Goal: Book appointment/travel/reservation

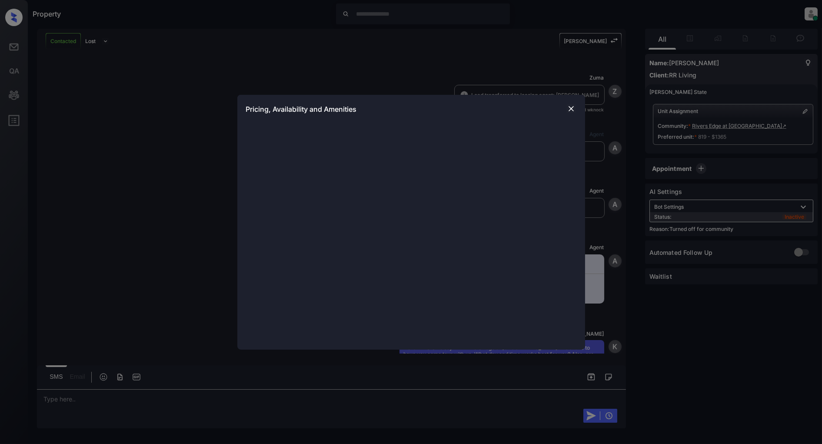
scroll to position [1052, 0]
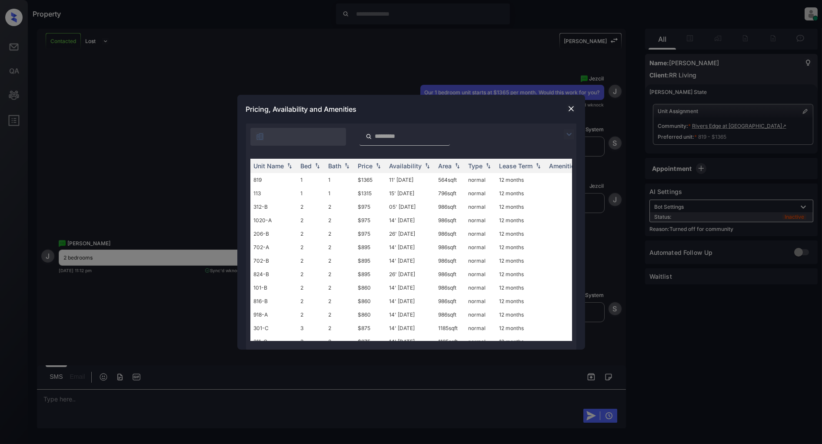
click at [568, 110] on img at bounding box center [571, 108] width 9 height 9
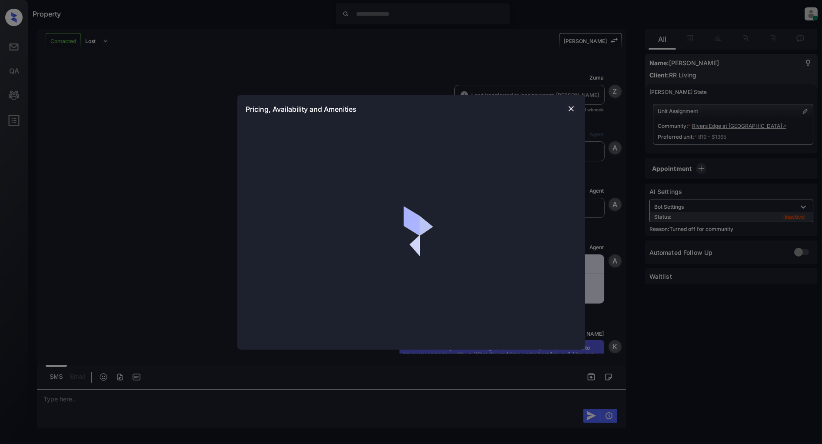
scroll to position [1052, 0]
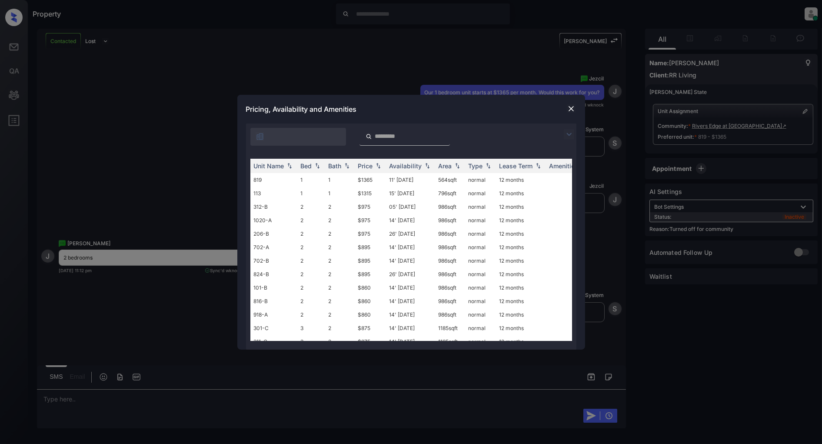
click at [564, 136] on img at bounding box center [569, 134] width 10 height 10
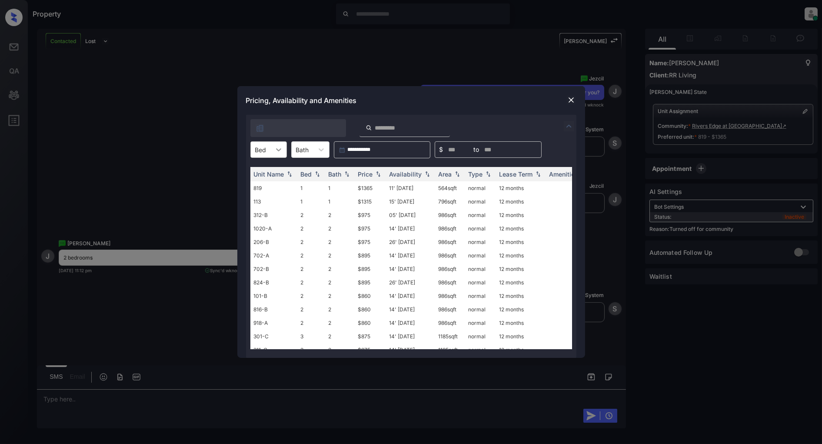
click at [275, 152] on icon at bounding box center [278, 149] width 9 height 9
click at [261, 188] on div "2" at bounding box center [268, 187] width 36 height 16
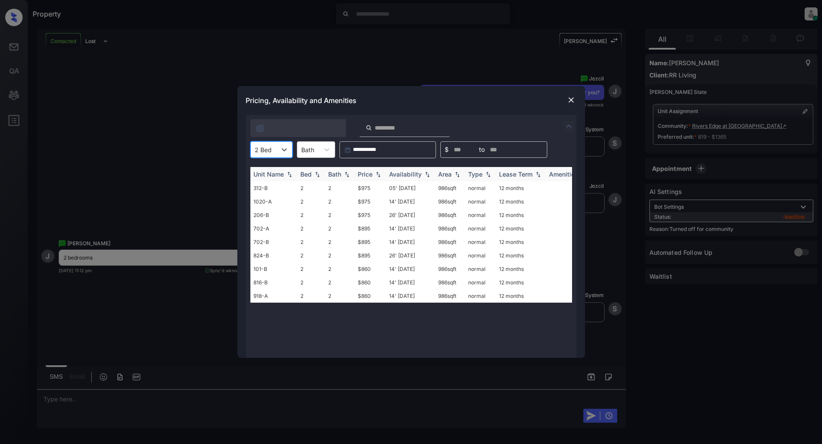
click at [375, 174] on img at bounding box center [378, 174] width 9 height 6
click at [375, 174] on img at bounding box center [378, 174] width 9 height 7
drag, startPoint x: 376, startPoint y: 181, endPoint x: 338, endPoint y: 193, distance: 40.1
click at [338, 193] on tr "101-B 2 2 $860 14' Aug 25 986 sqft normal 12 months" at bounding box center [477, 187] width 454 height 13
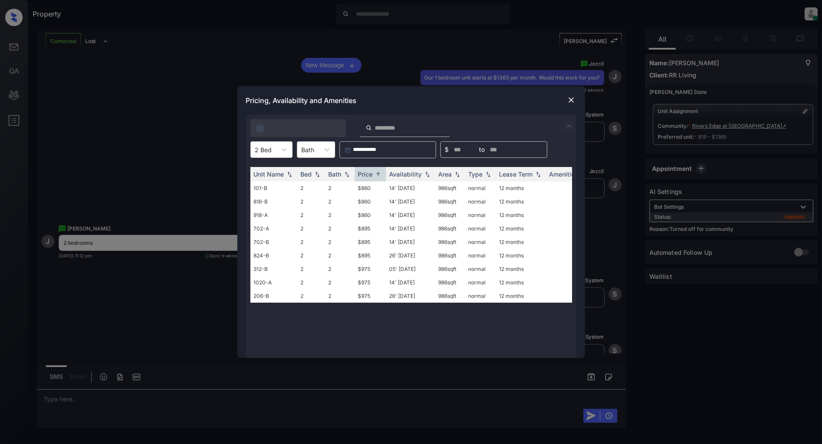
click at [433, 114] on div "Pricing, Availability and Amenities" at bounding box center [411, 100] width 348 height 29
drag, startPoint x: 377, startPoint y: 187, endPoint x: 358, endPoint y: 188, distance: 19.2
click at [358, 188] on td "$860" at bounding box center [370, 187] width 31 height 13
copy td "$860"
click at [574, 103] on img at bounding box center [571, 100] width 9 height 9
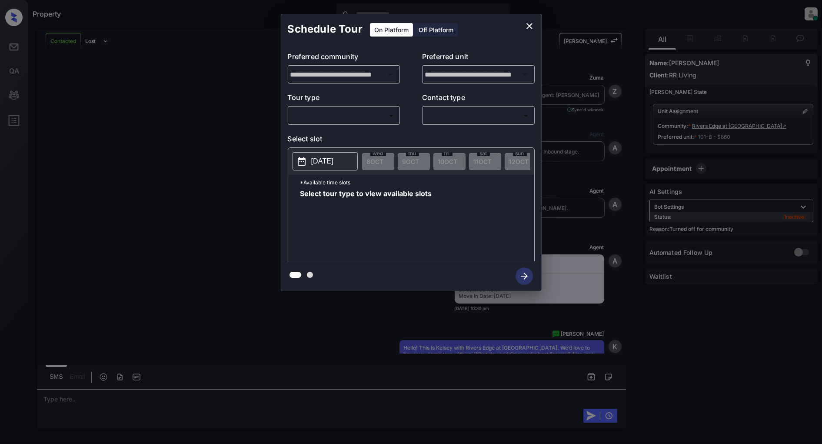
scroll to position [1509, 0]
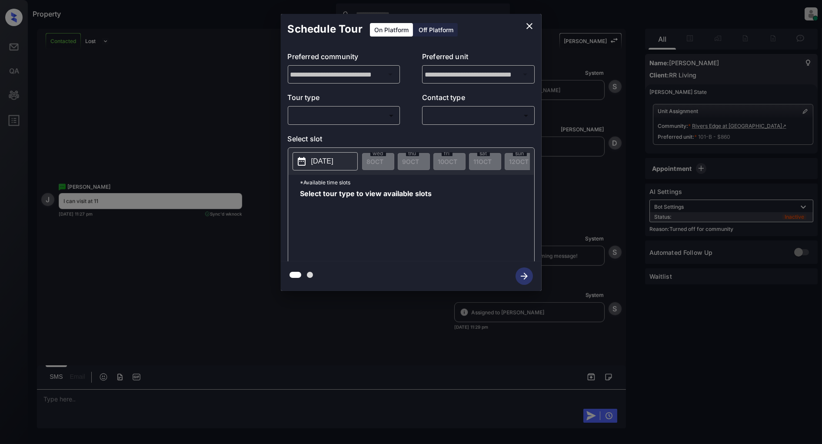
click at [351, 114] on body "Property Patrick Deasis Online Set yourself offline Set yourself on break Profi…" at bounding box center [411, 222] width 822 height 444
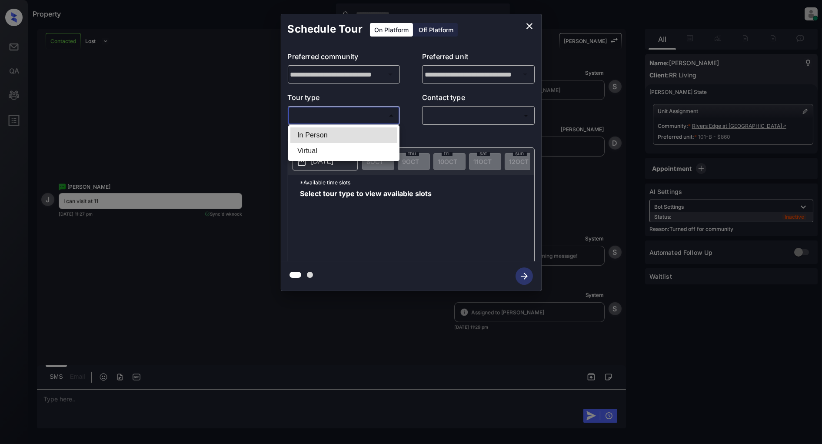
click at [348, 138] on li "In Person" at bounding box center [343, 135] width 107 height 16
type input "********"
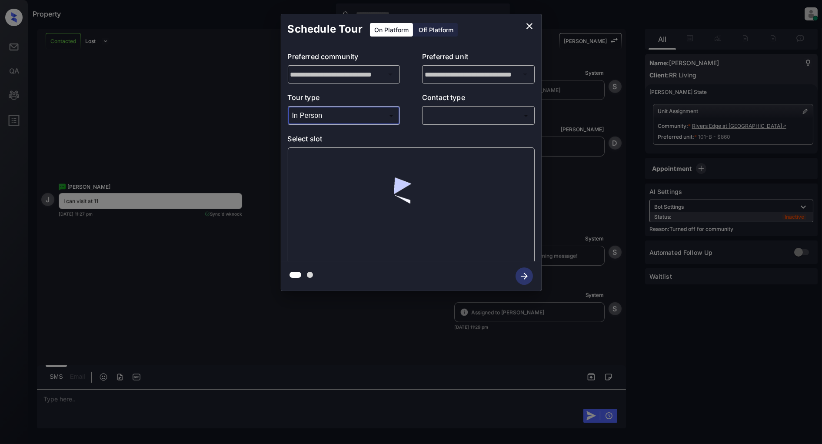
click at [431, 124] on div "​ ​" at bounding box center [478, 115] width 113 height 19
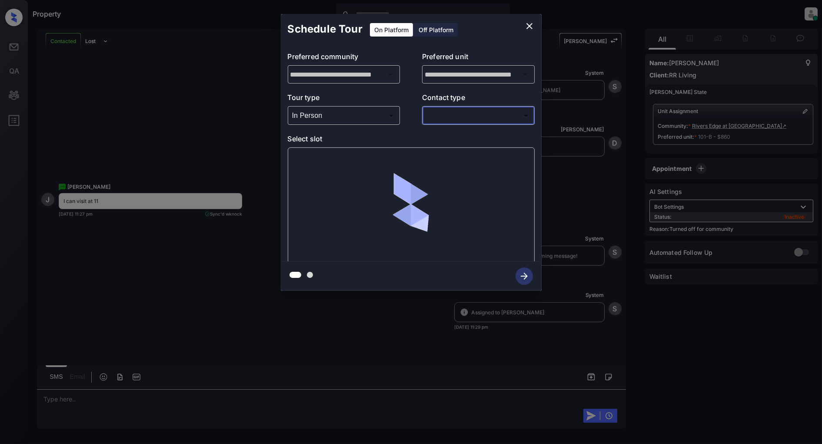
click at [451, 122] on body "Property Patrick Deasis Online Set yourself offline Set yourself on break Profi…" at bounding box center [411, 222] width 822 height 444
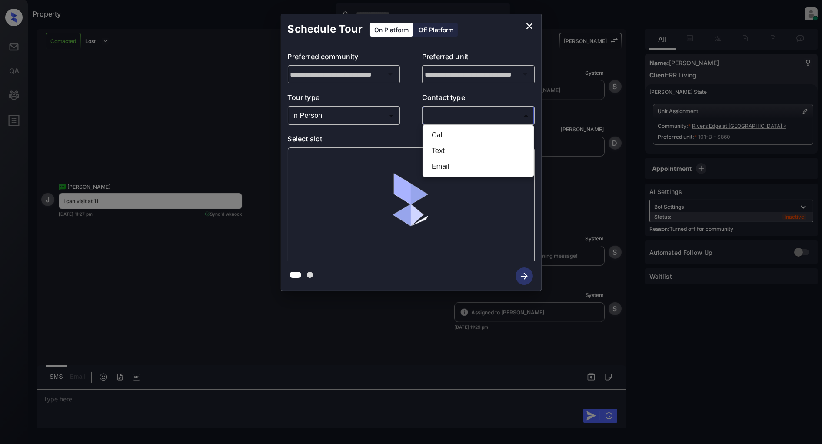
click at [458, 153] on li "Text" at bounding box center [478, 151] width 107 height 16
type input "****"
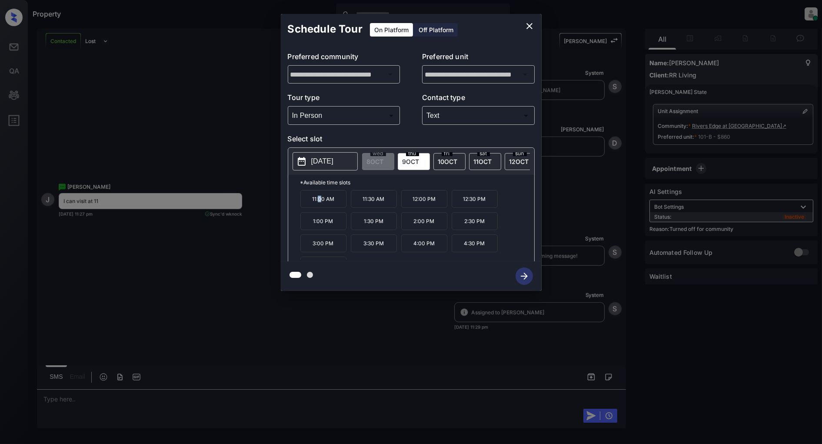
click at [319, 208] on p "11:00 AM" at bounding box center [323, 199] width 46 height 18
click at [519, 280] on icon "button" at bounding box center [523, 275] width 17 height 17
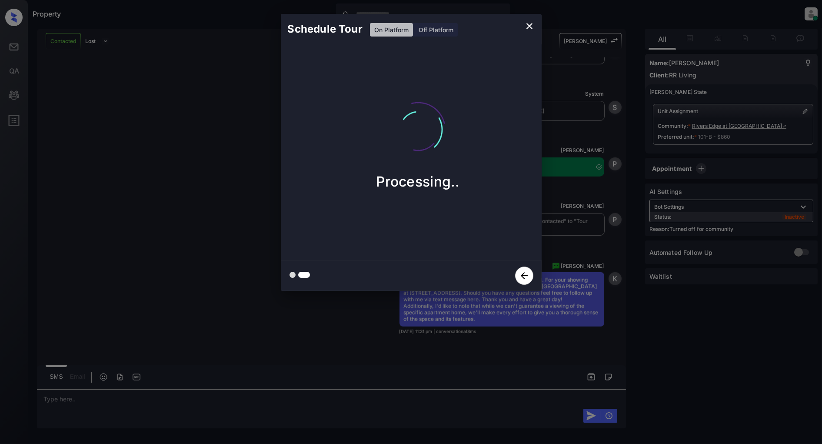
scroll to position [1712, 0]
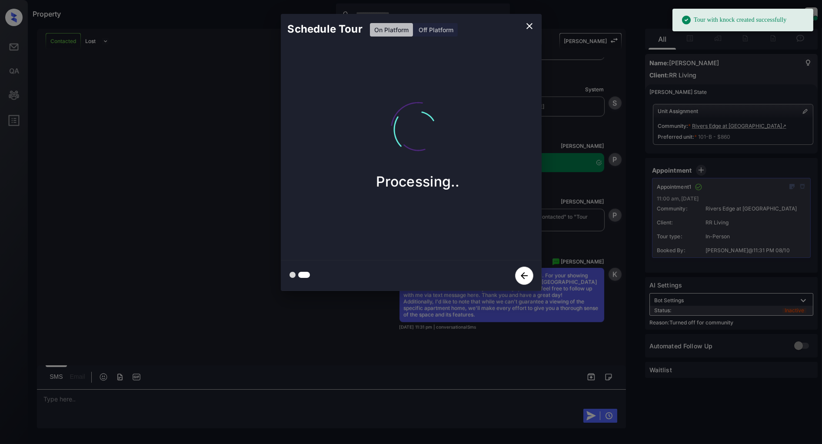
click at [526, 23] on icon "close" at bounding box center [529, 26] width 10 height 10
